Goal: Information Seeking & Learning: Learn about a topic

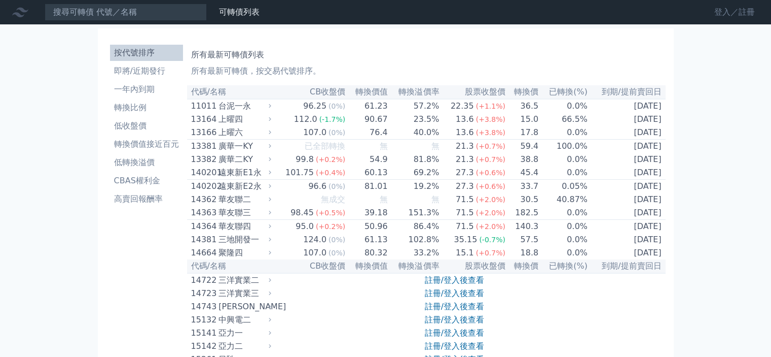
click at [741, 16] on link "登入／註冊" at bounding box center [735, 12] width 57 height 16
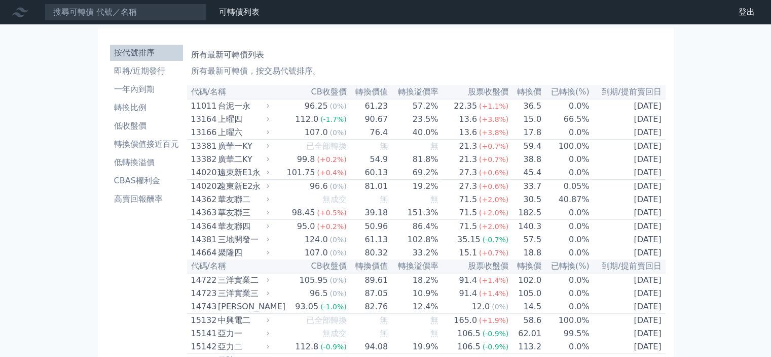
click at [317, 58] on h1 "所有最新可轉債列表" at bounding box center [426, 55] width 471 height 12
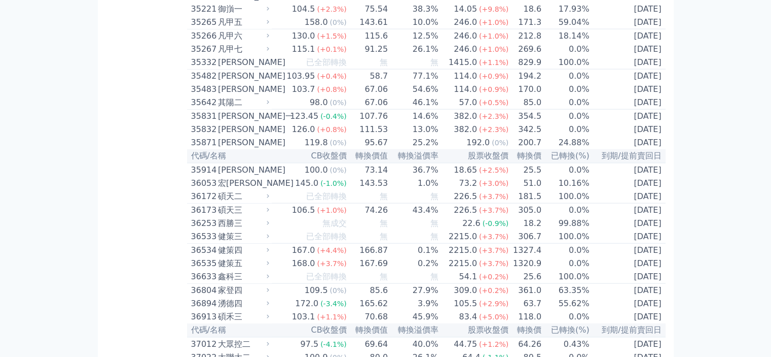
scroll to position [1978, 0]
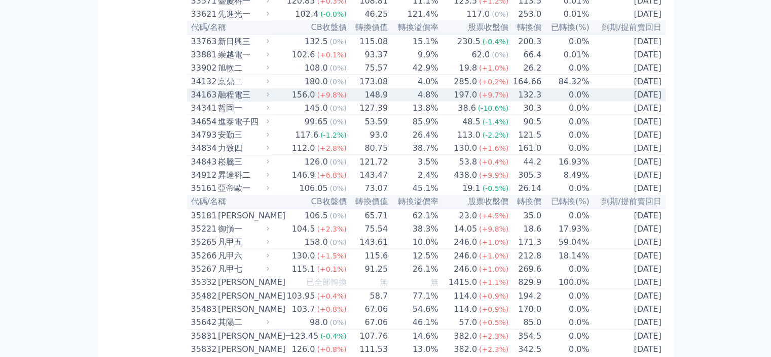
click at [359, 101] on td "148.9" at bounding box center [368, 94] width 42 height 13
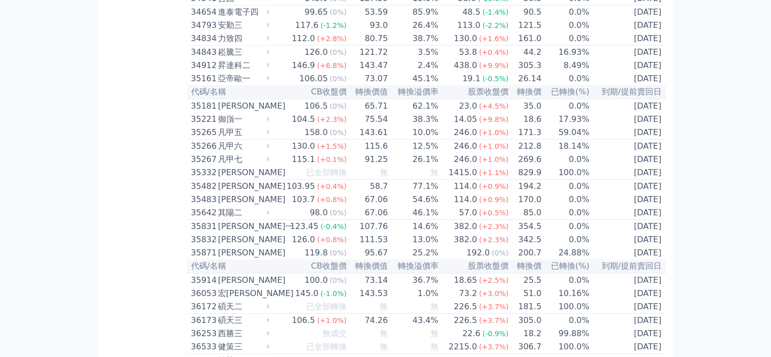
scroll to position [2638, 0]
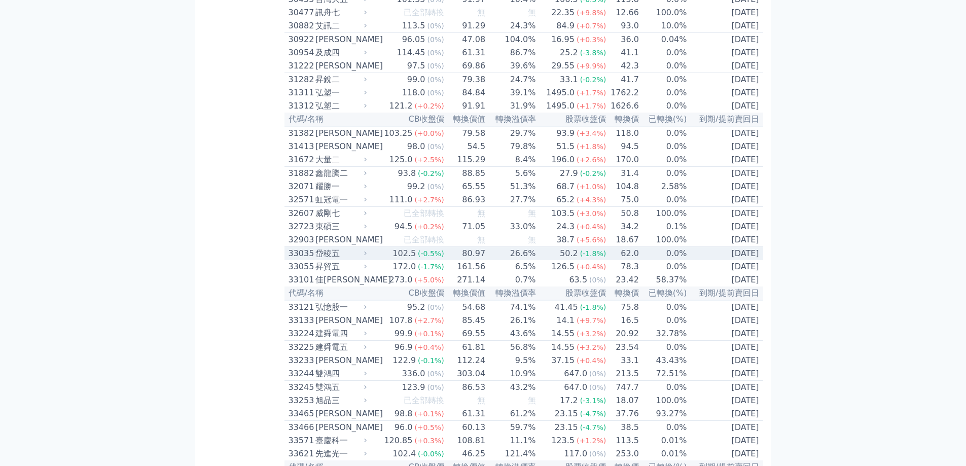
scroll to position [1759, 0]
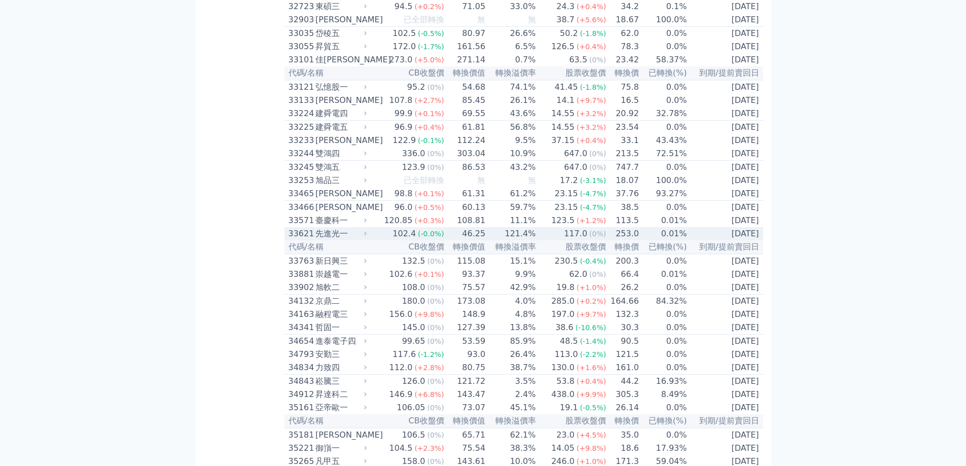
click at [496, 240] on td "121.4%" at bounding box center [511, 233] width 50 height 13
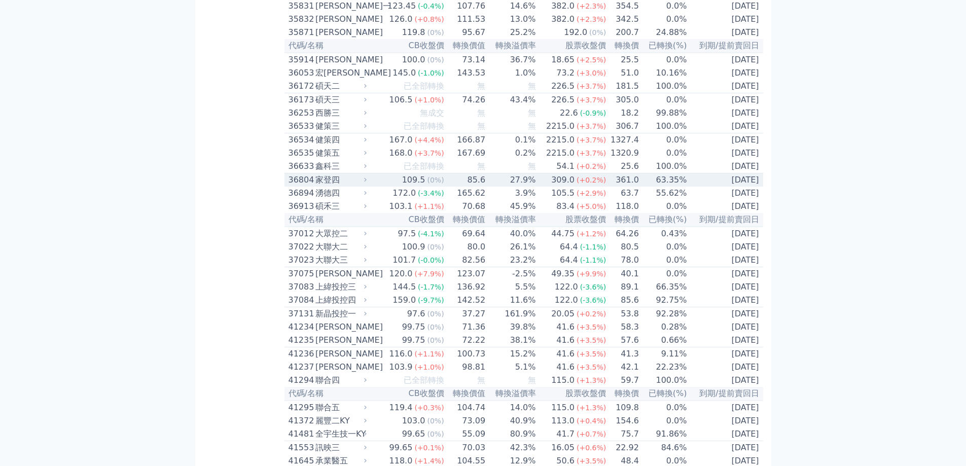
scroll to position [2857, 0]
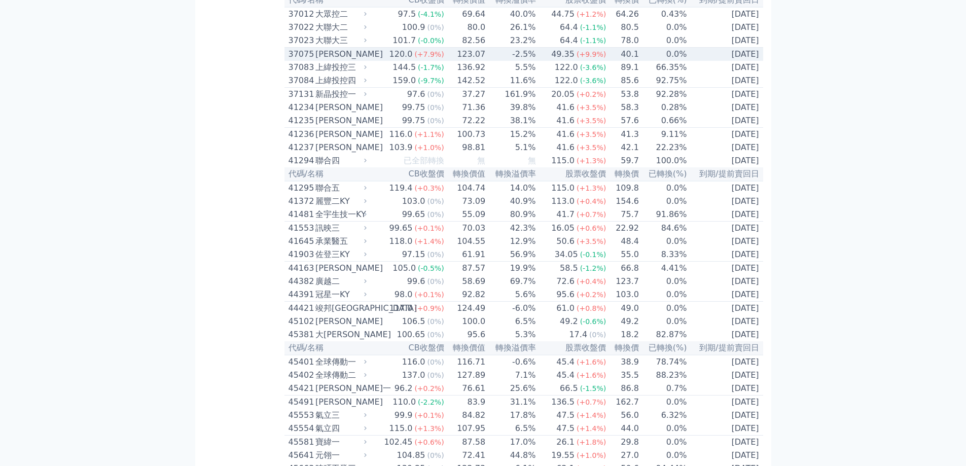
click at [382, 61] on td "120.0 (+7.9%)" at bounding box center [407, 55] width 76 height 14
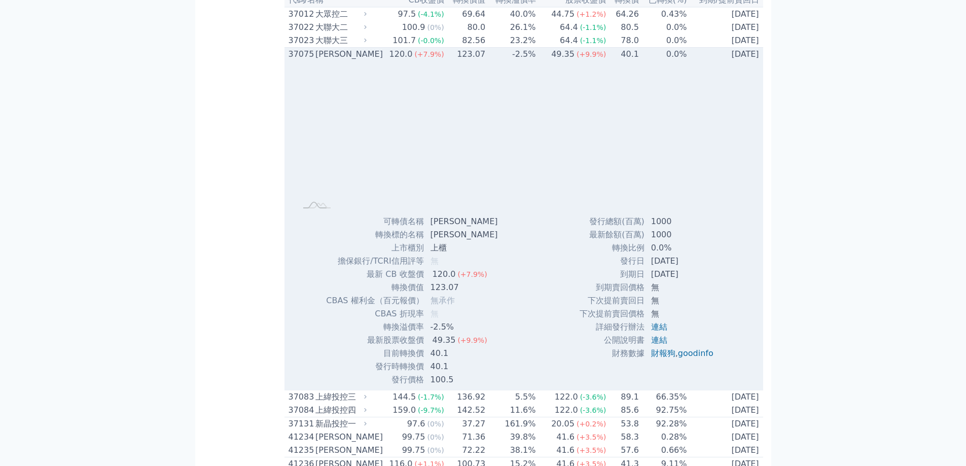
scroll to position [3077, 0]
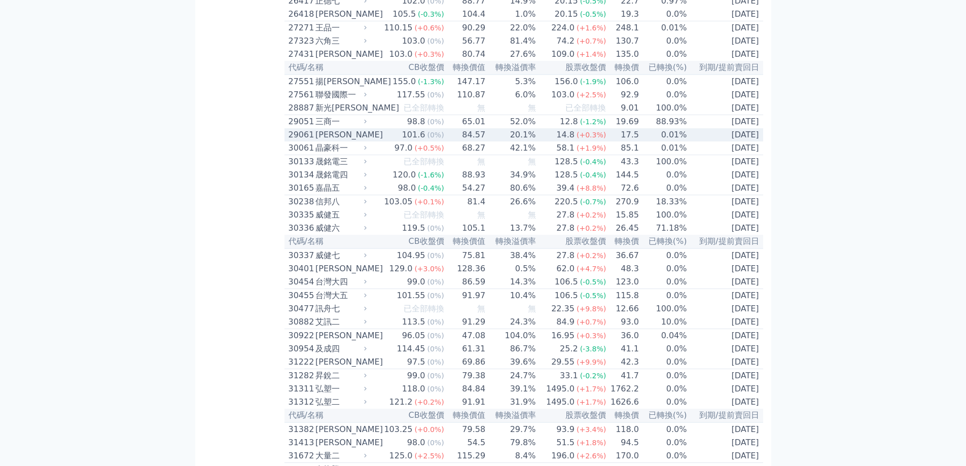
click at [491, 142] on td "20.1%" at bounding box center [511, 134] width 50 height 13
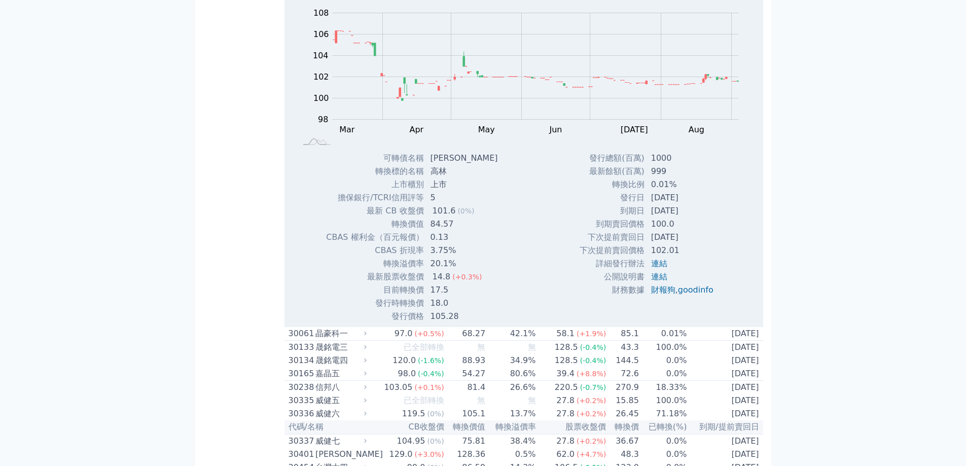
scroll to position [1462, 0]
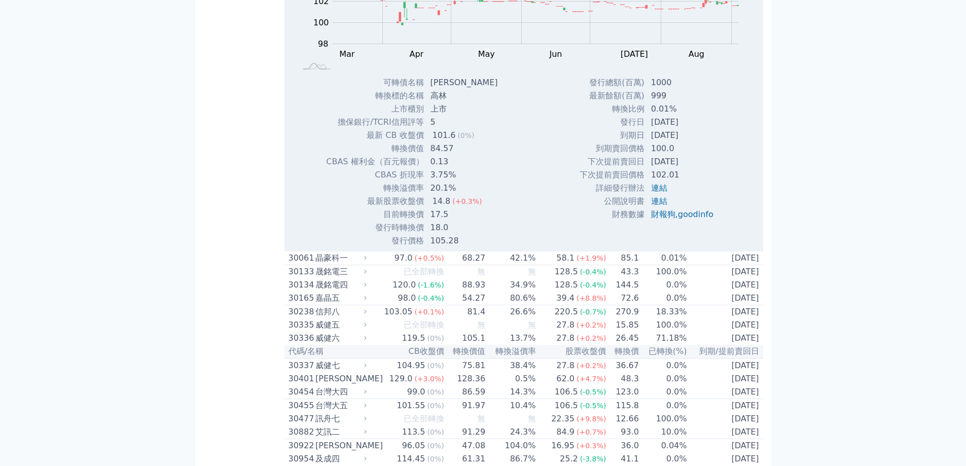
click at [477, 116] on td "上市" at bounding box center [466, 108] width 82 height 13
click at [471, 116] on td "上市" at bounding box center [466, 108] width 82 height 13
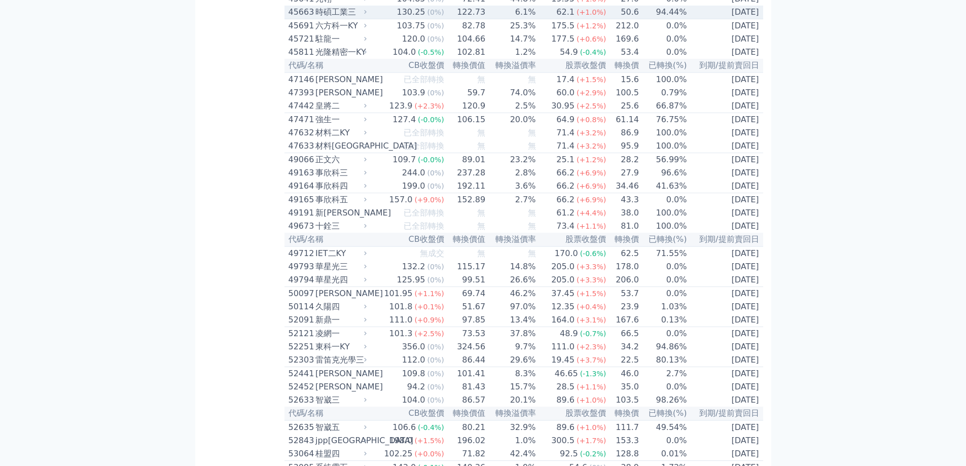
click at [462, 19] on td "122.73" at bounding box center [466, 13] width 42 height 14
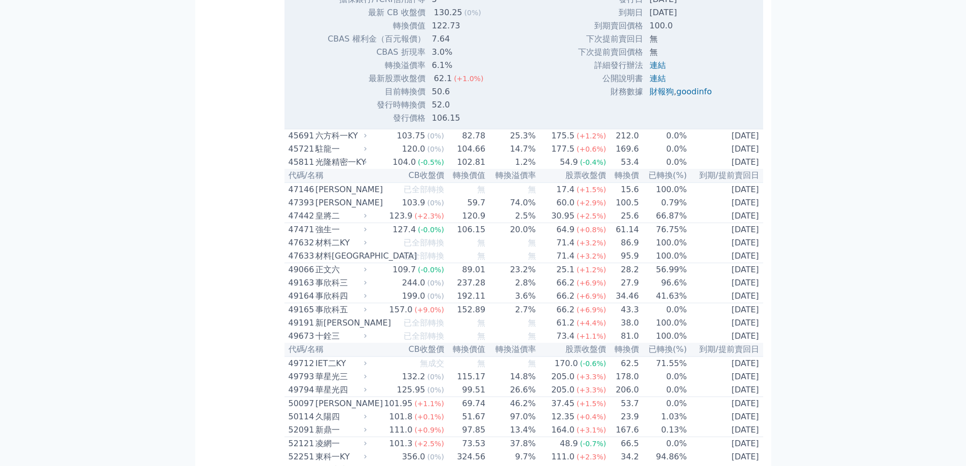
scroll to position [6160, 0]
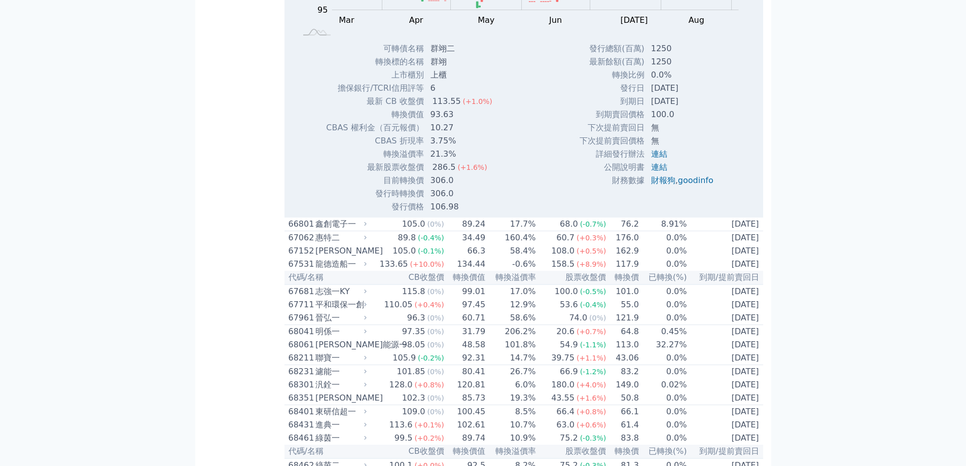
scroll to position [6380, 0]
